Goal: Navigation & Orientation: Go to known website

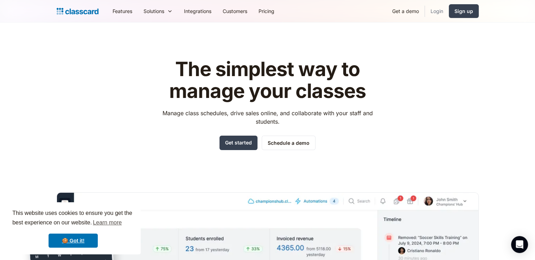
click at [439, 13] on link "Login" at bounding box center [437, 11] width 24 height 16
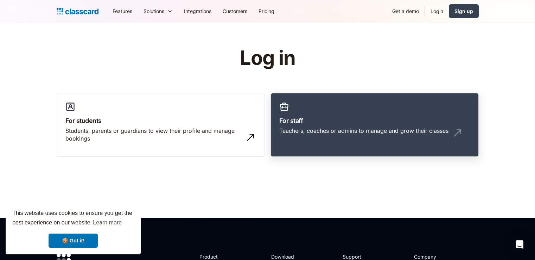
click at [363, 130] on div "Teachers, coaches or admins to manage and grow their classes" at bounding box center [363, 131] width 169 height 8
